Goal: Transaction & Acquisition: Purchase product/service

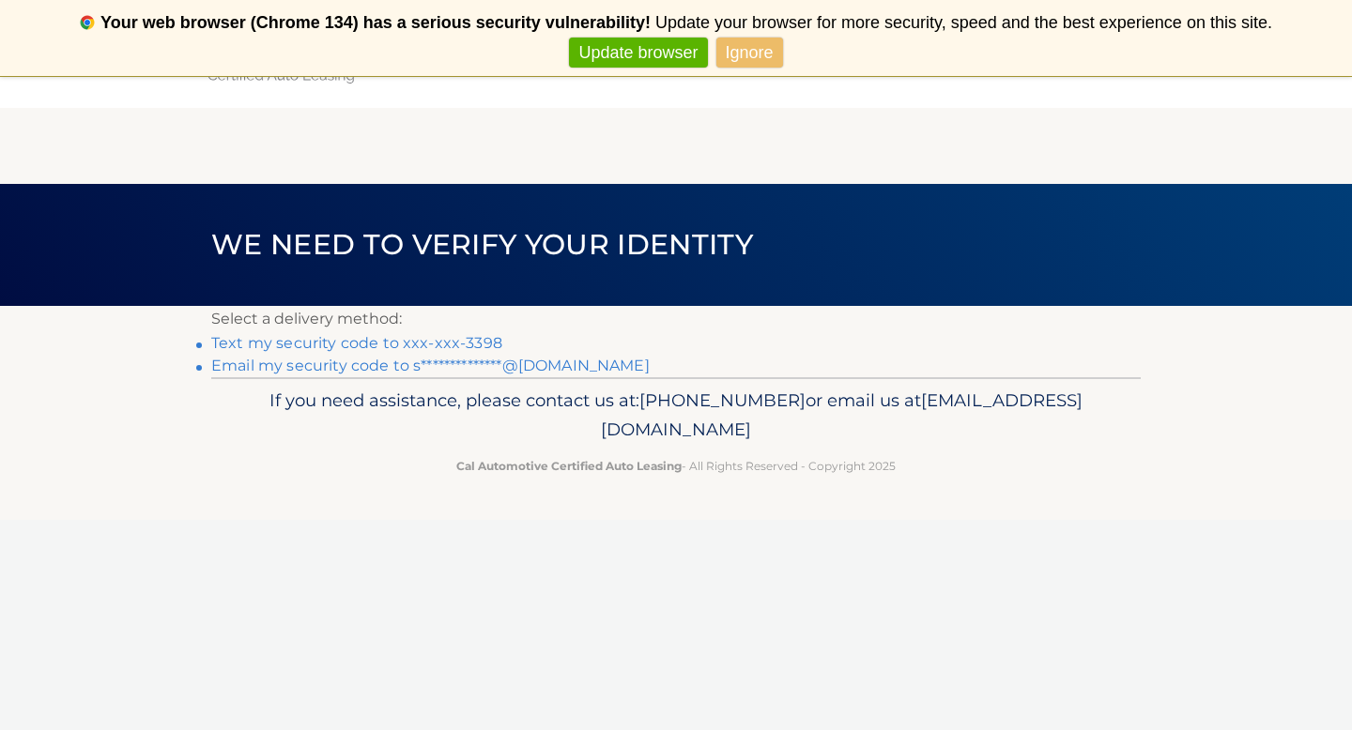
click at [449, 343] on link "Text my security code to xxx-xxx-3398" at bounding box center [356, 343] width 291 height 18
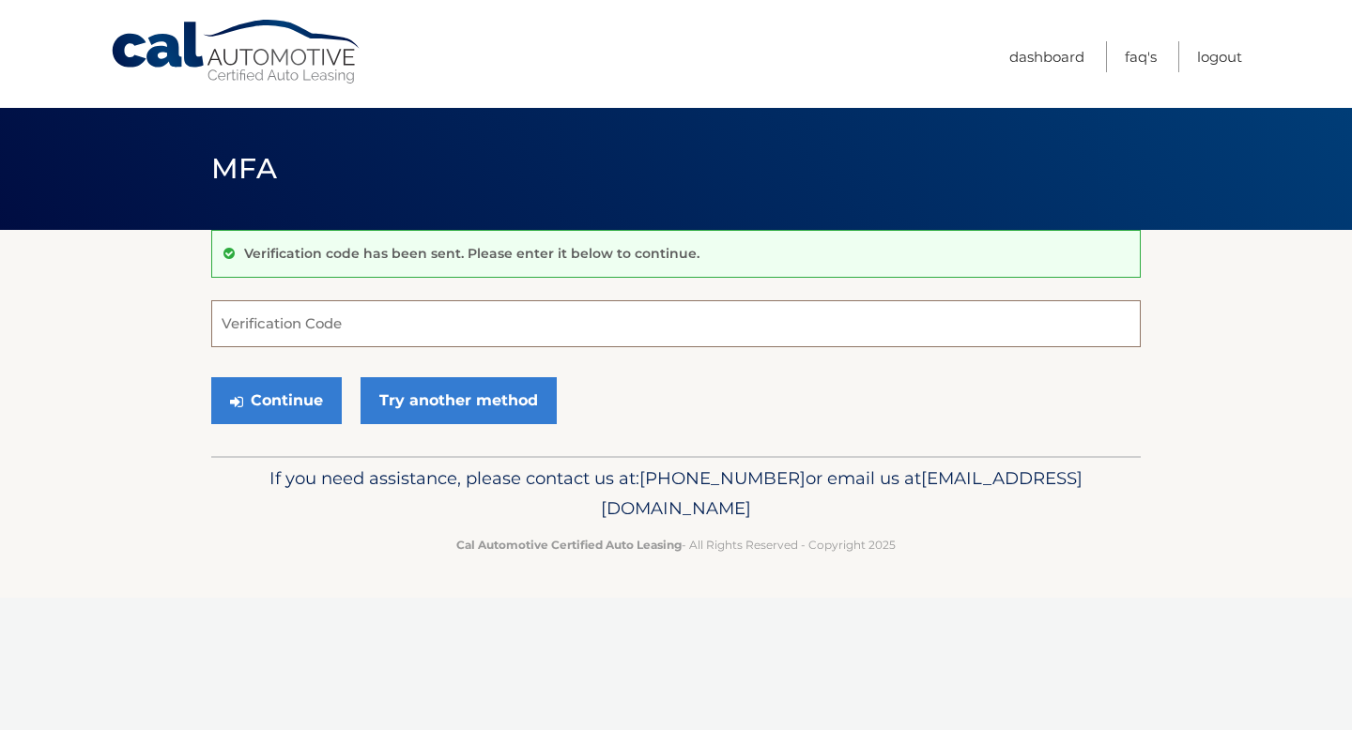
click at [428, 330] on input "Verification Code" at bounding box center [675, 323] width 929 height 47
type input "241777"
click at [285, 410] on button "Continue" at bounding box center [276, 400] width 130 height 47
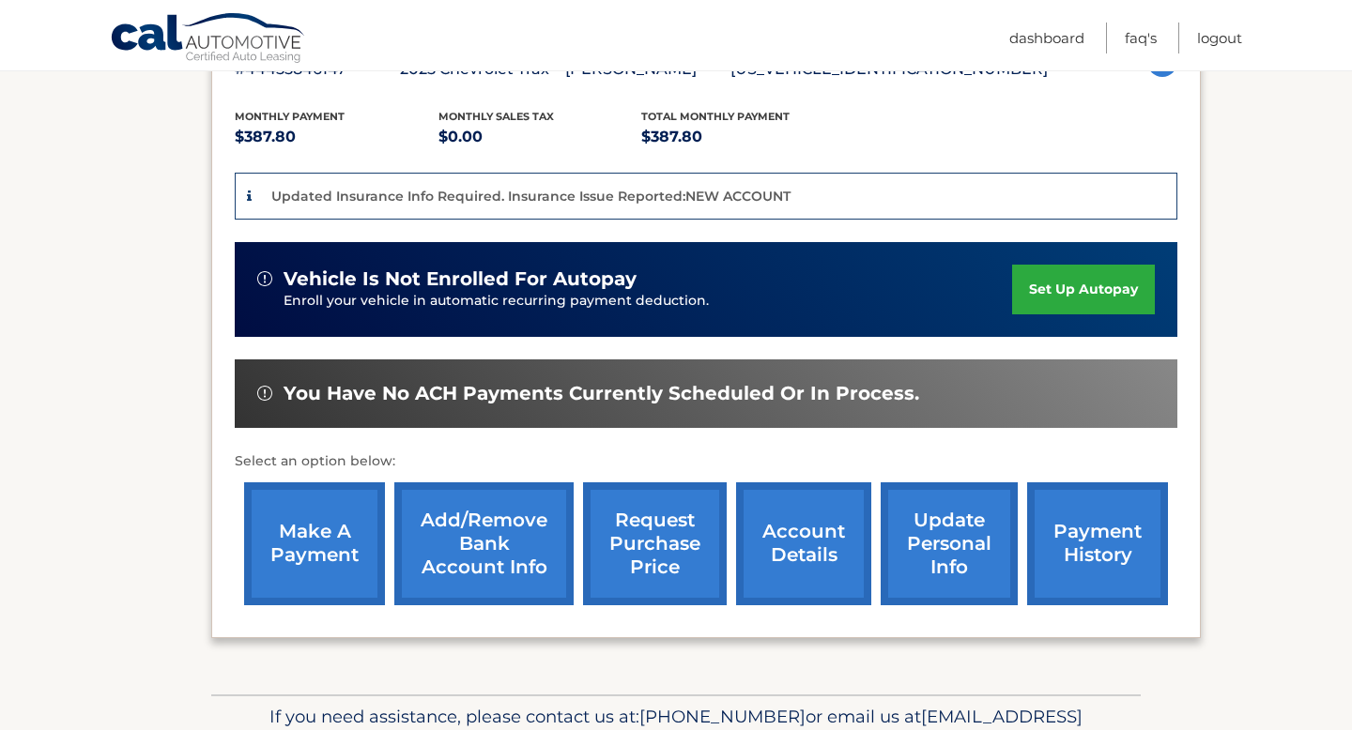
scroll to position [476, 0]
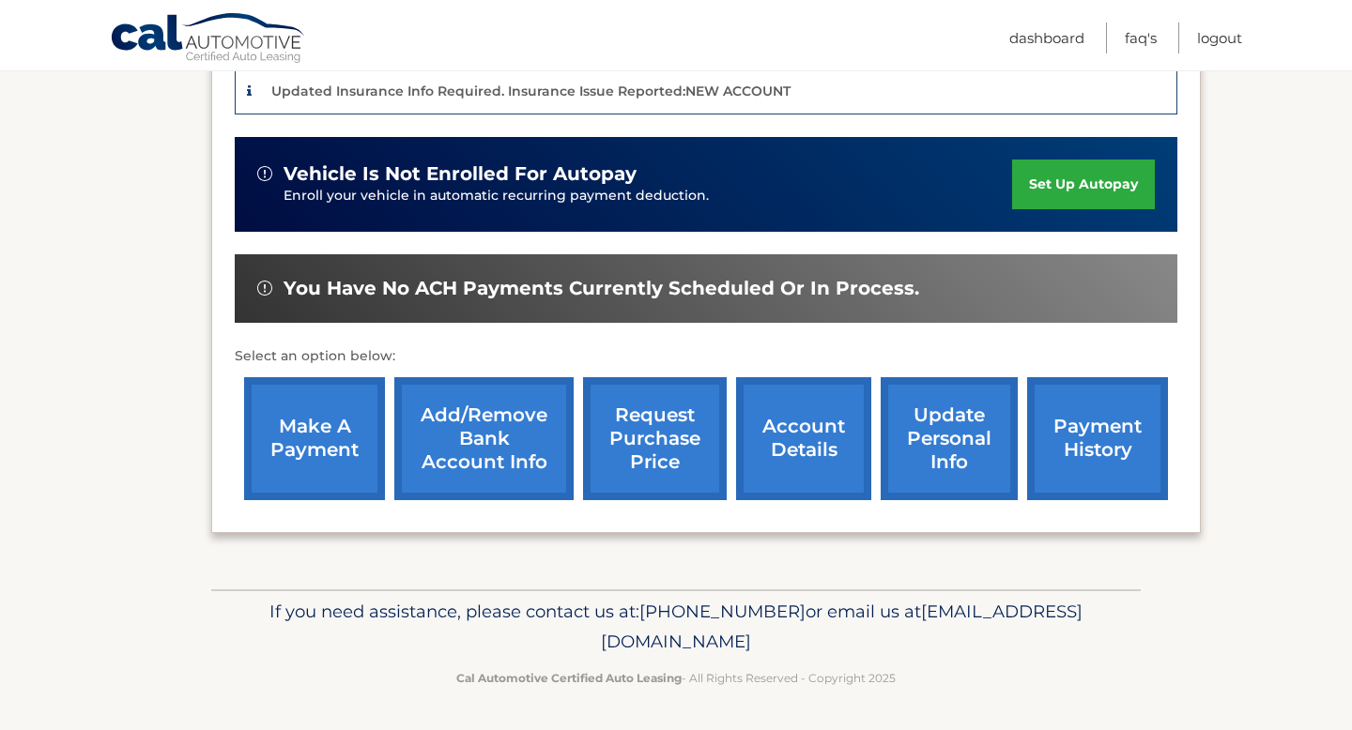
click at [331, 459] on link "make a payment" at bounding box center [314, 438] width 141 height 123
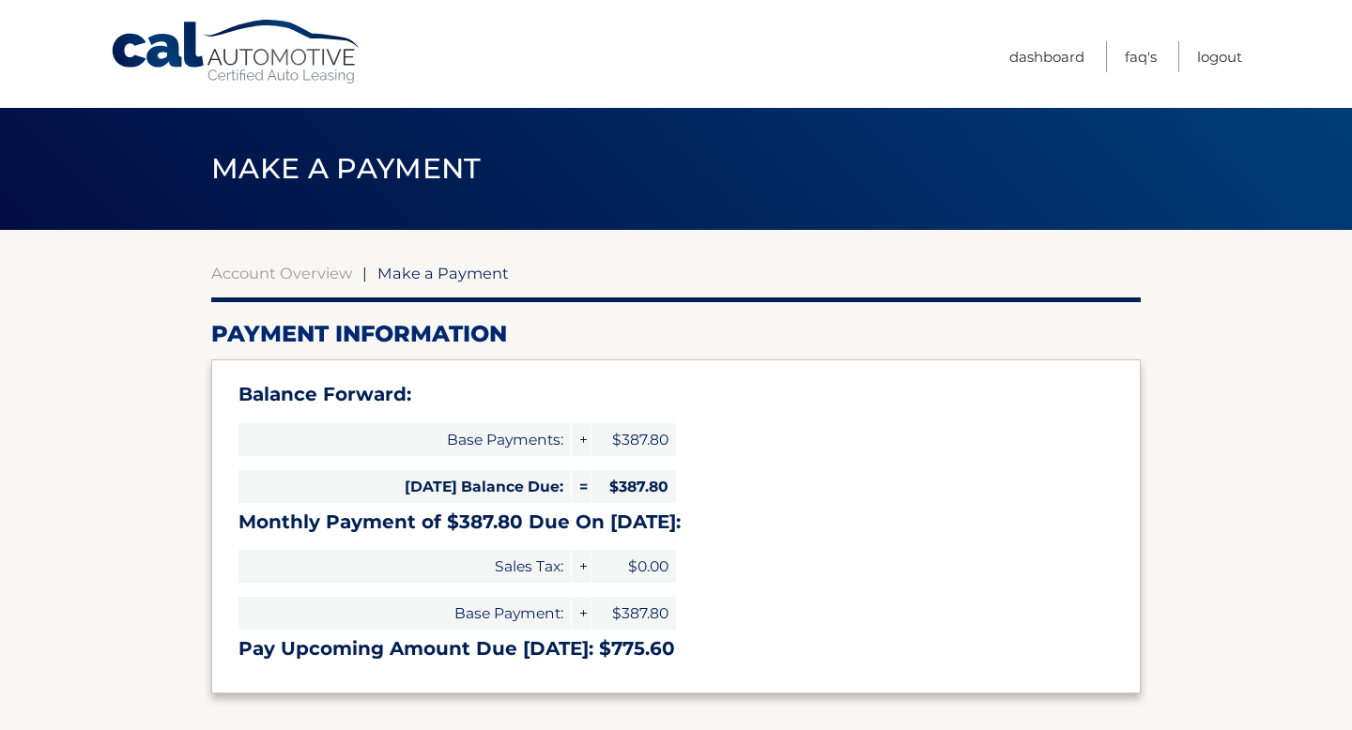
select select "NDYwNTE3YjItYmI4My00MjcyLWE3NjctODk1YzU3ZThiYjQ4"
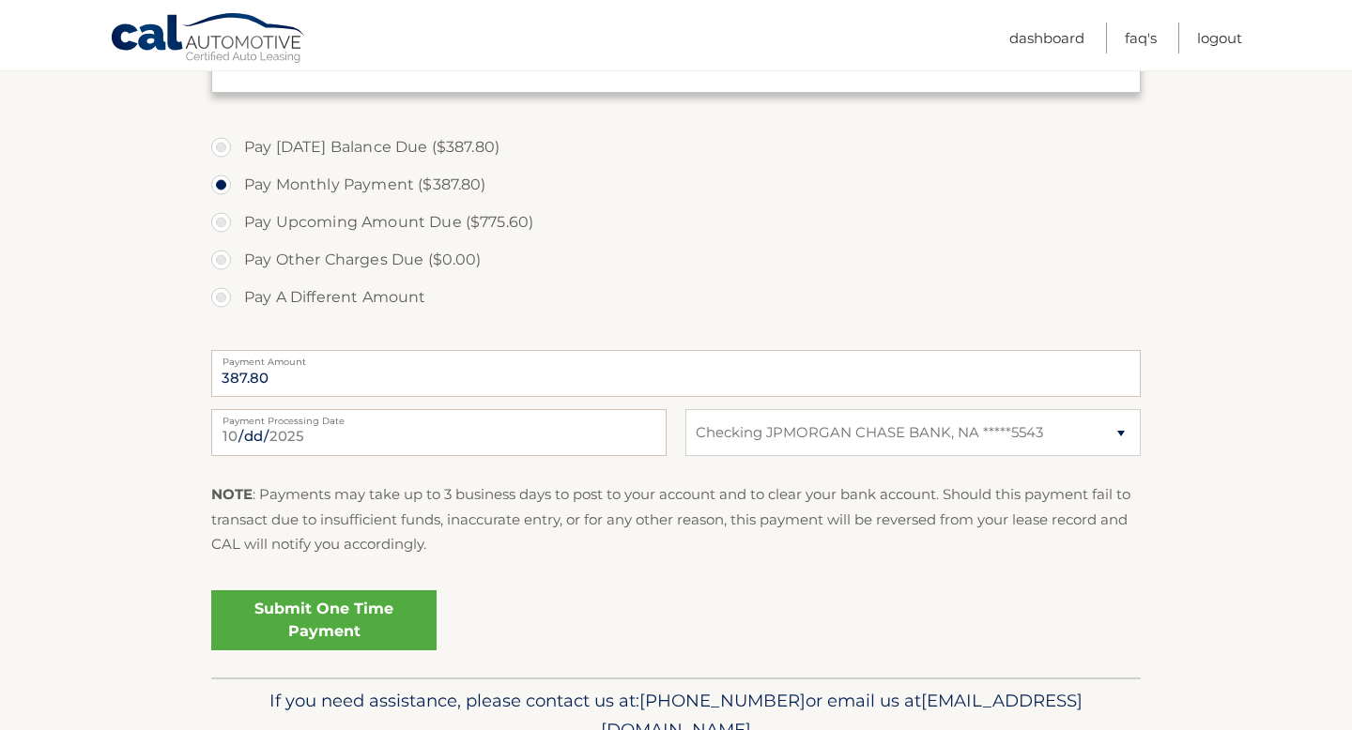
scroll to position [691, 0]
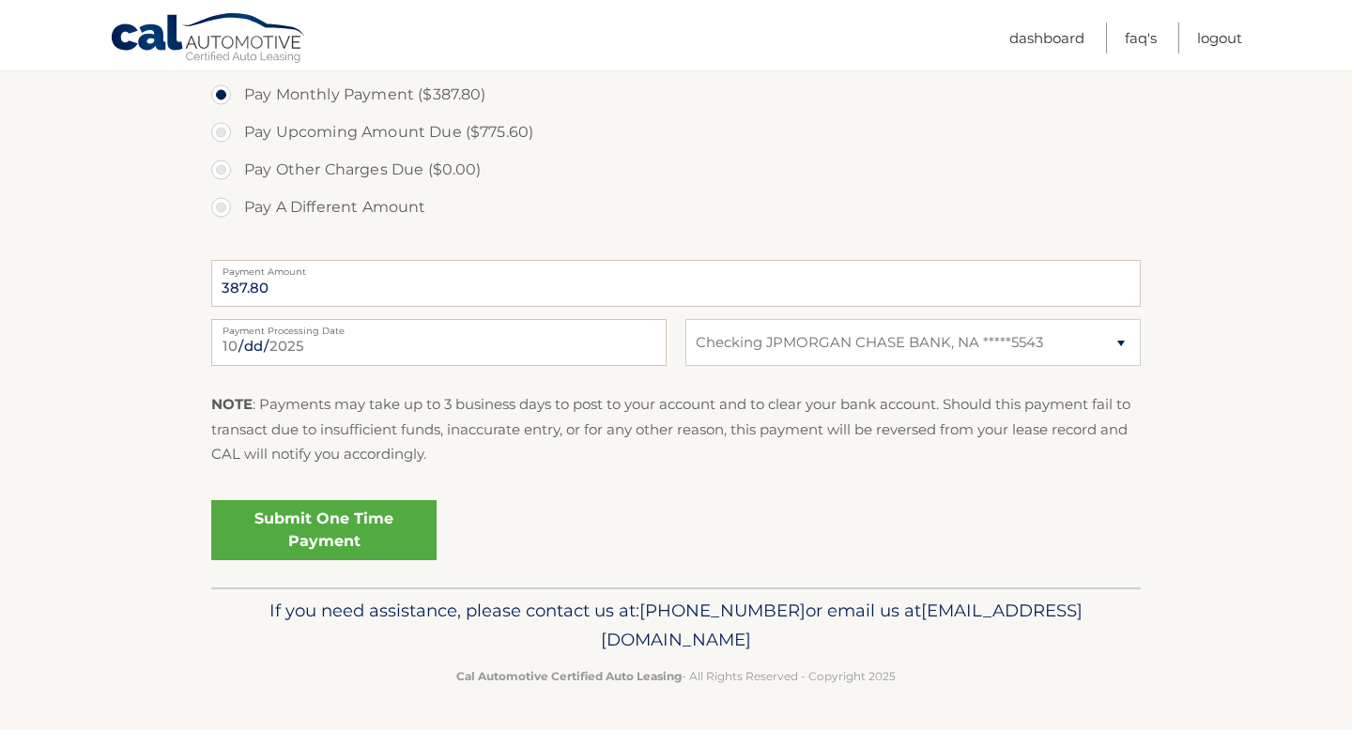
click at [359, 538] on link "Submit One Time Payment" at bounding box center [323, 530] width 225 height 60
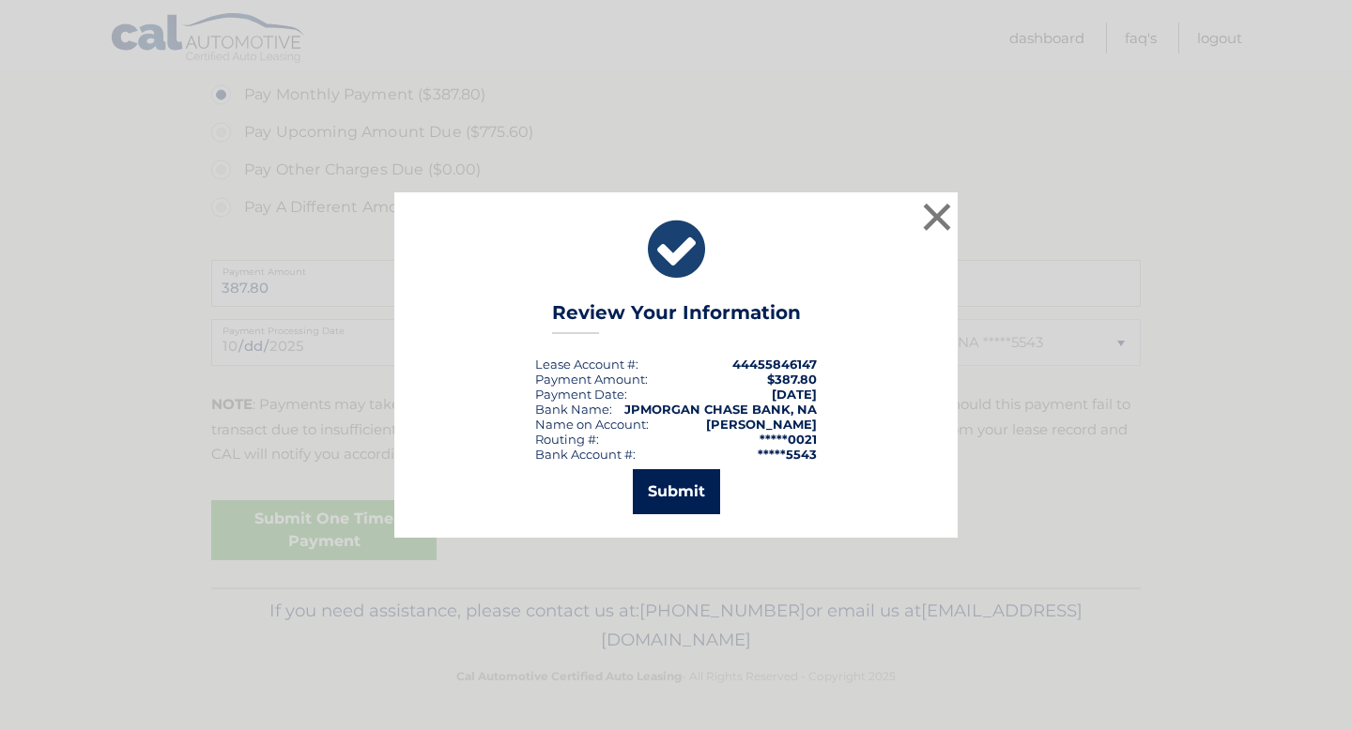
click at [671, 494] on button "Submit" at bounding box center [676, 491] width 87 height 45
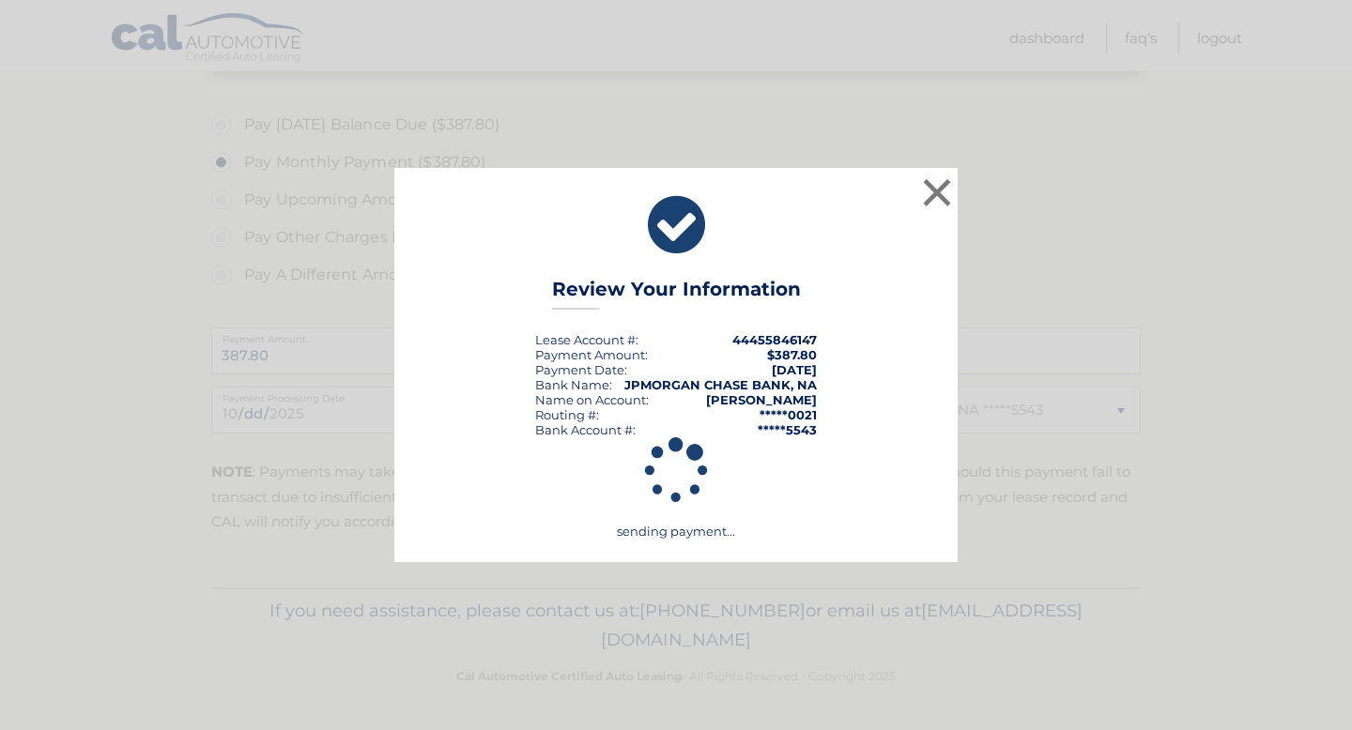
scroll to position [623, 0]
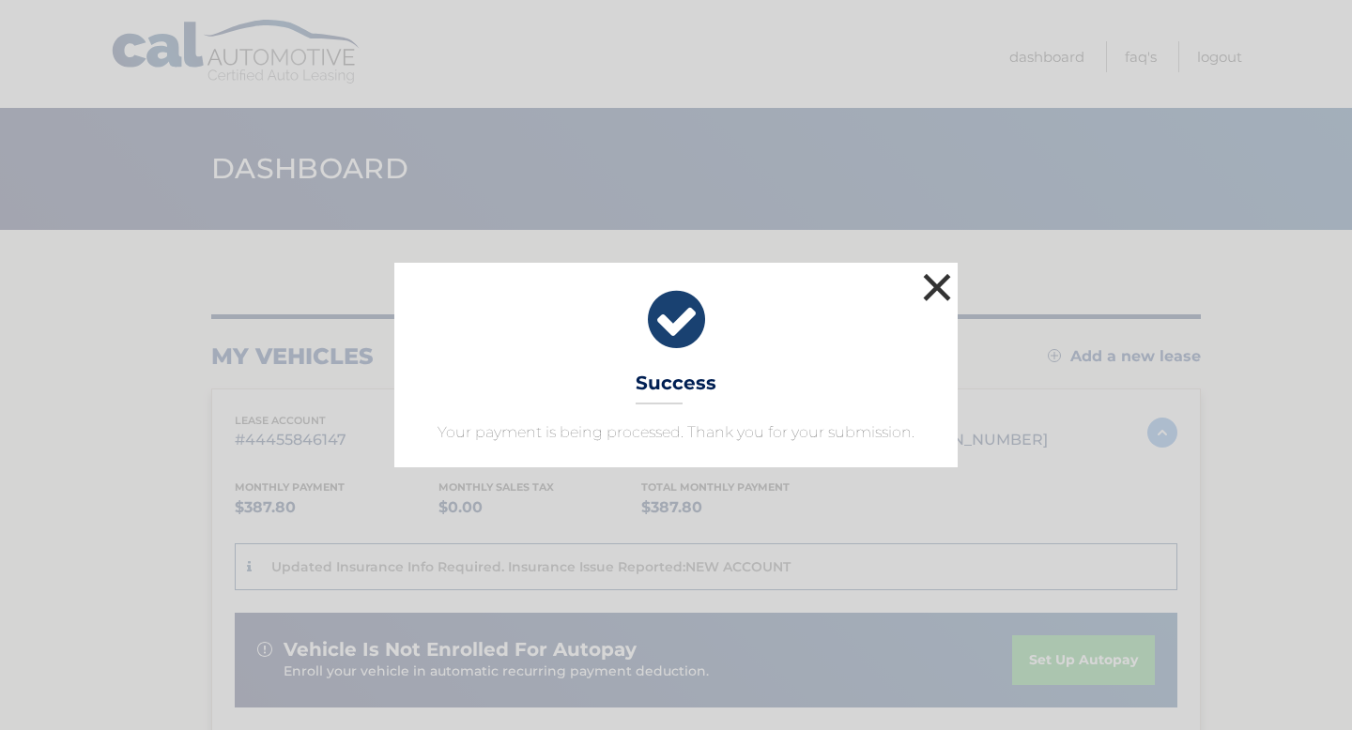
click at [942, 287] on button "×" at bounding box center [937, 287] width 38 height 38
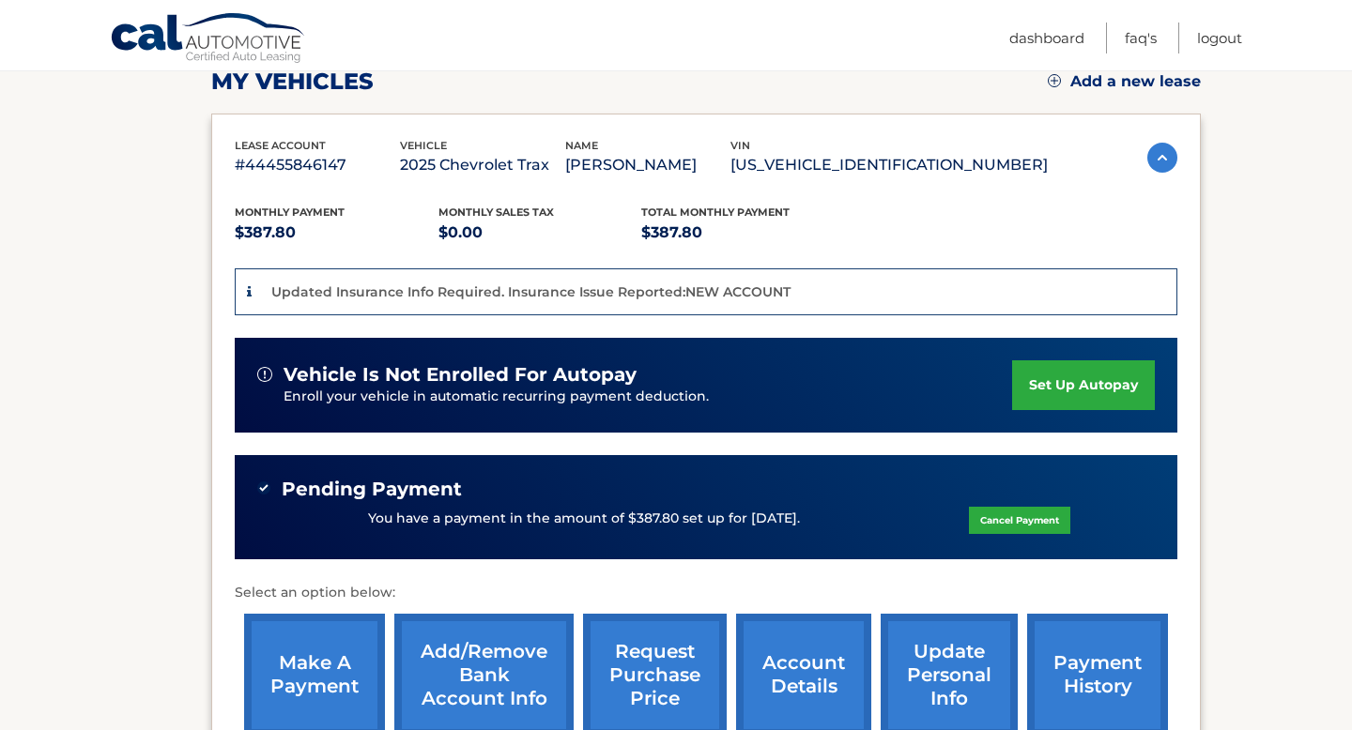
scroll to position [272, 0]
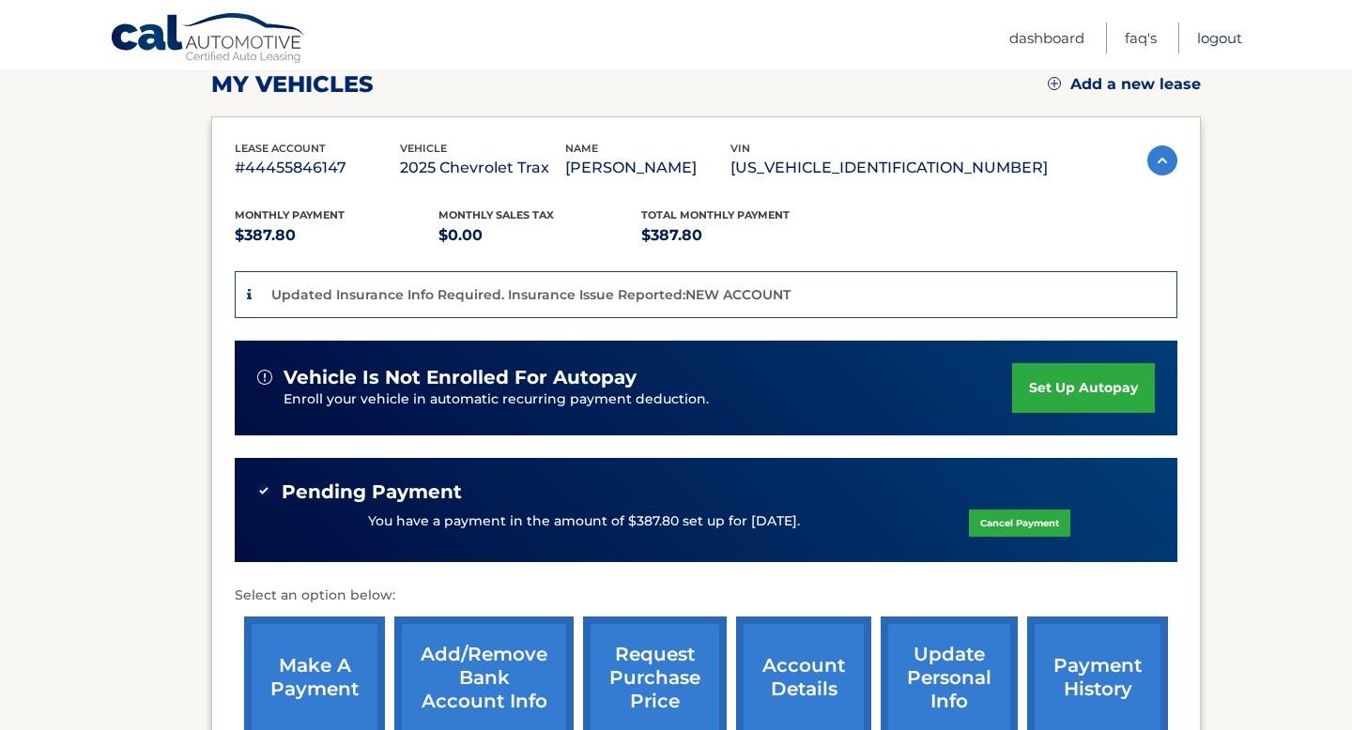
click at [1207, 40] on link "Logout" at bounding box center [1219, 38] width 45 height 31
